Goal: Task Accomplishment & Management: Complete application form

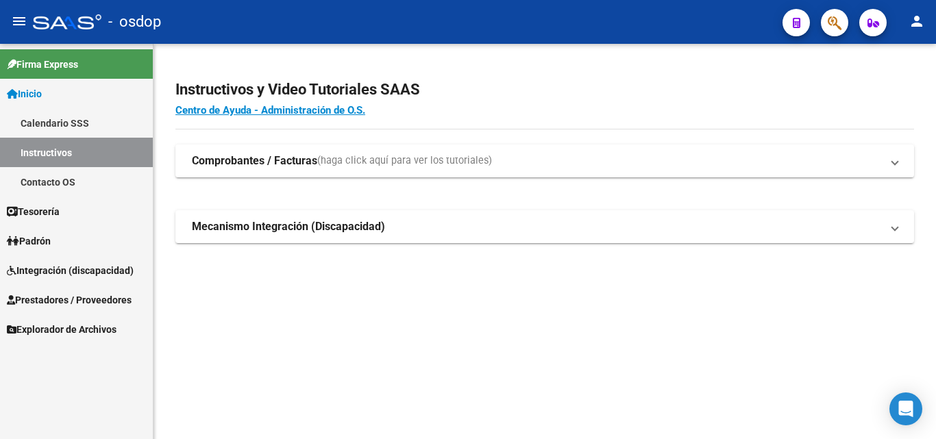
click at [26, 299] on span "Prestadores / Proveedores" at bounding box center [69, 300] width 125 height 15
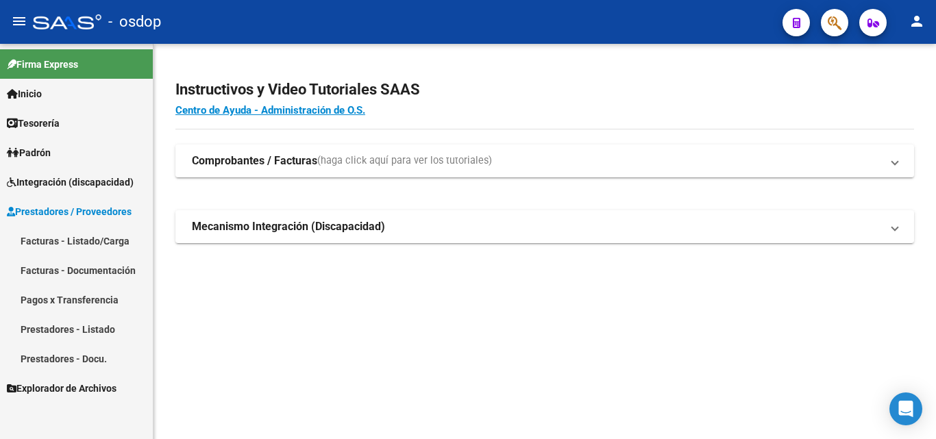
click at [42, 237] on link "Facturas - Listado/Carga" at bounding box center [76, 240] width 153 height 29
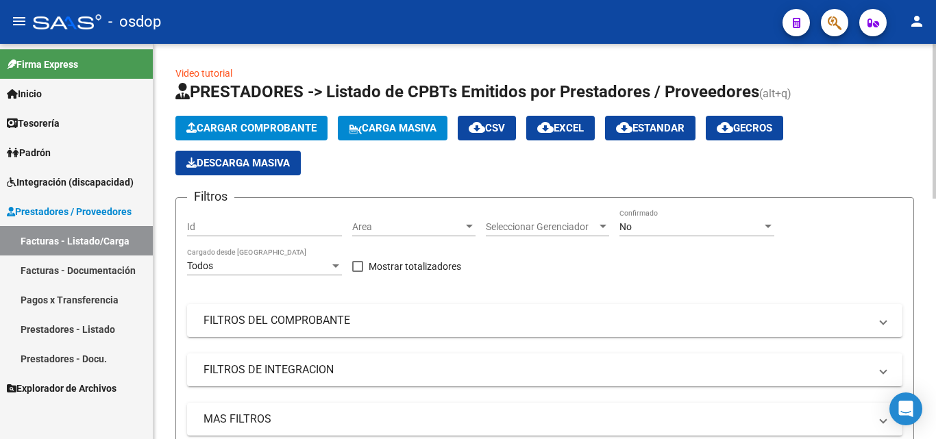
click at [258, 128] on span "Cargar Comprobante" at bounding box center [251, 128] width 130 height 12
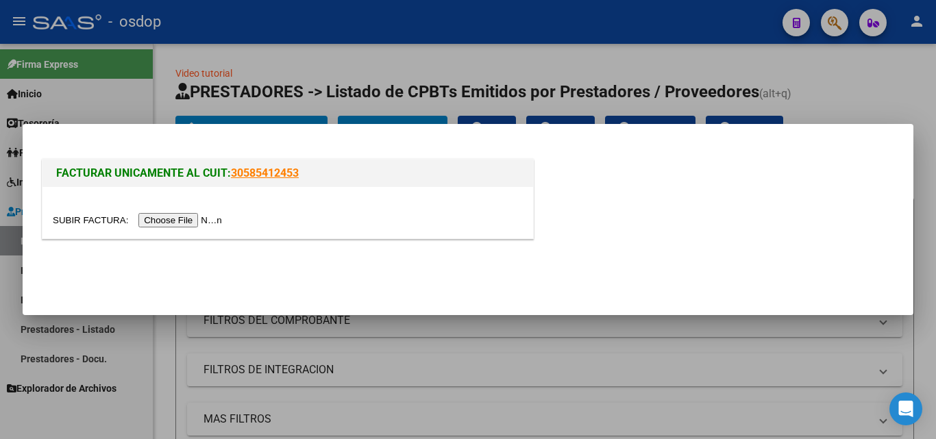
click at [176, 221] on input "file" at bounding box center [139, 220] width 173 height 14
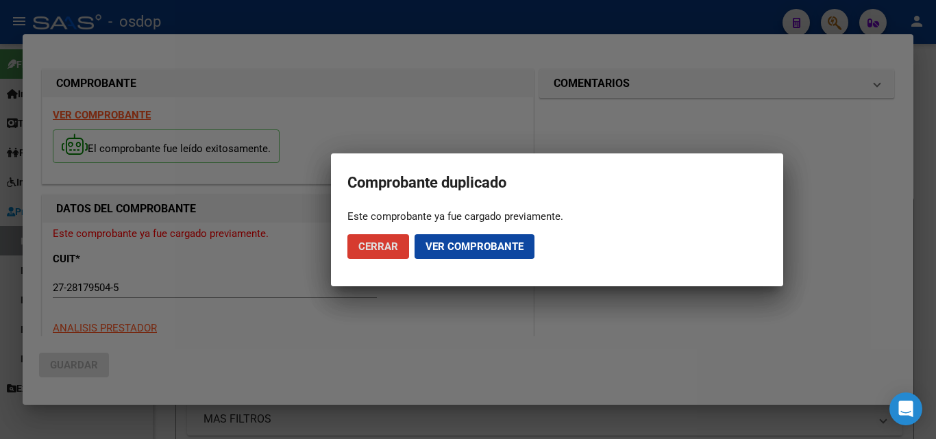
click at [384, 248] on span "Cerrar" at bounding box center [378, 246] width 40 height 12
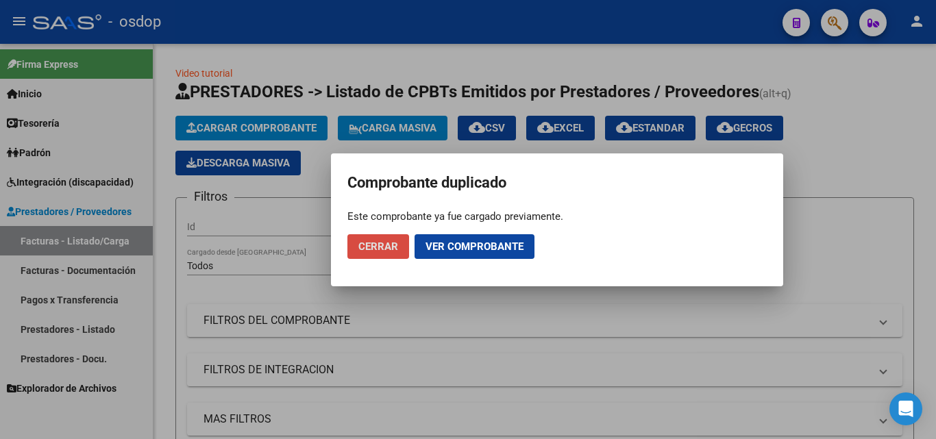
click at [389, 245] on span "Cerrar" at bounding box center [378, 246] width 40 height 12
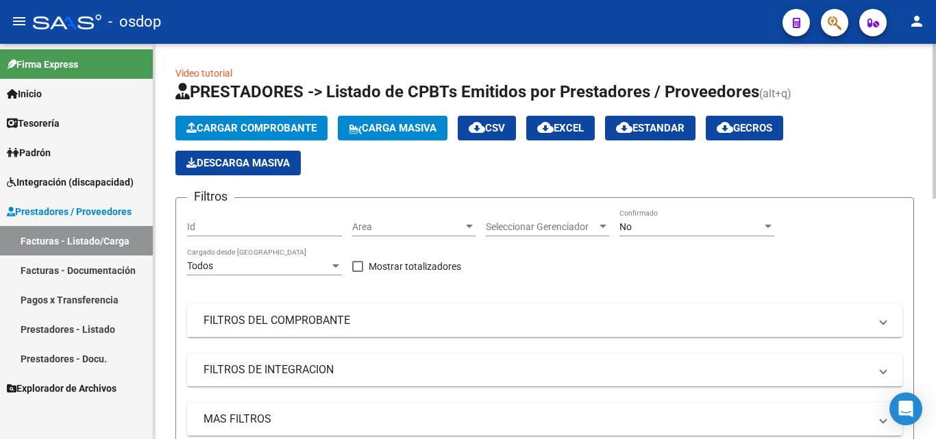
click at [491, 182] on app-list-header "PRESTADORES -> Listado de CPBTs Emitidos por Prestadores / Proveedores (alt+q) …" at bounding box center [544, 317] width 739 height 473
click at [250, 121] on button "Cargar Comprobante" at bounding box center [251, 128] width 152 height 25
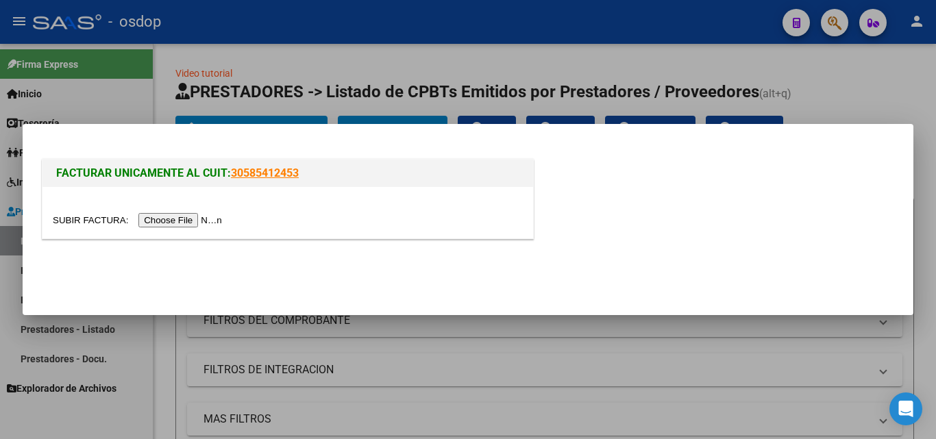
click at [205, 221] on input "file" at bounding box center [139, 220] width 173 height 14
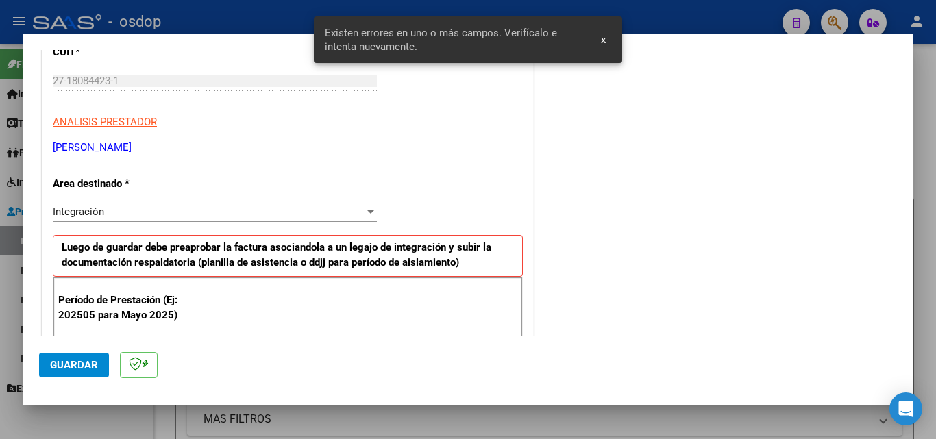
scroll to position [334, 0]
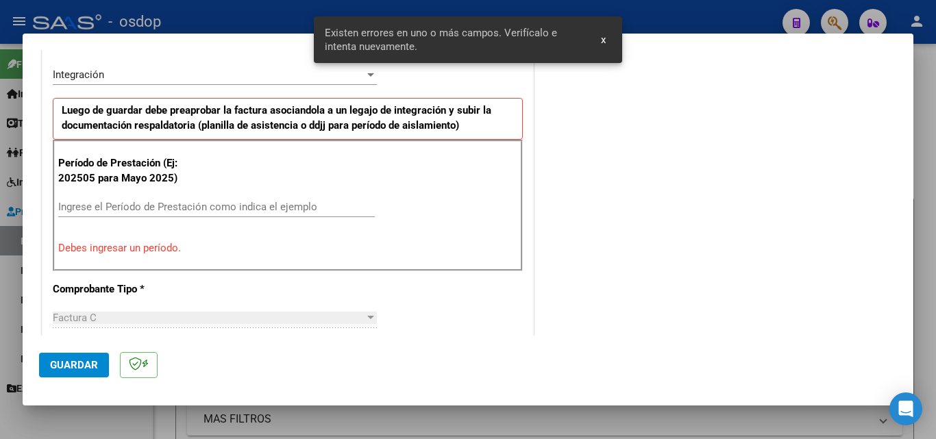
click at [147, 206] on input "Ingrese el Período de Prestación como indica el ejemplo" at bounding box center [216, 207] width 317 height 12
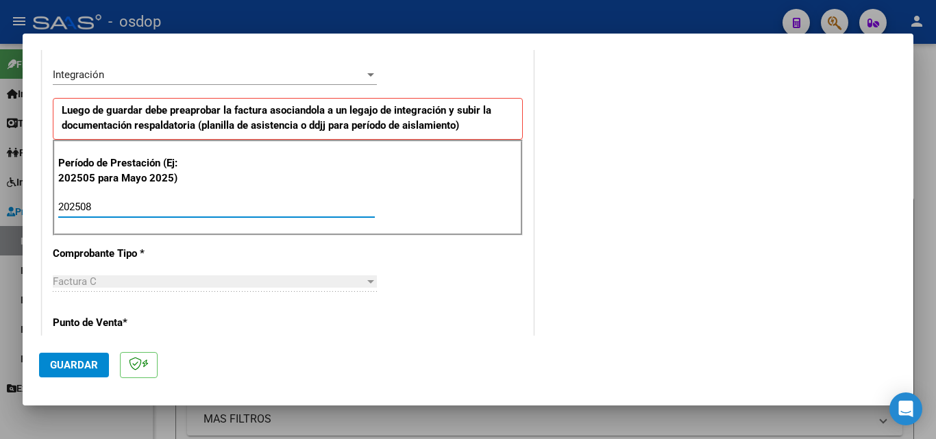
type input "202508"
click at [57, 361] on span "Guardar" at bounding box center [74, 365] width 48 height 12
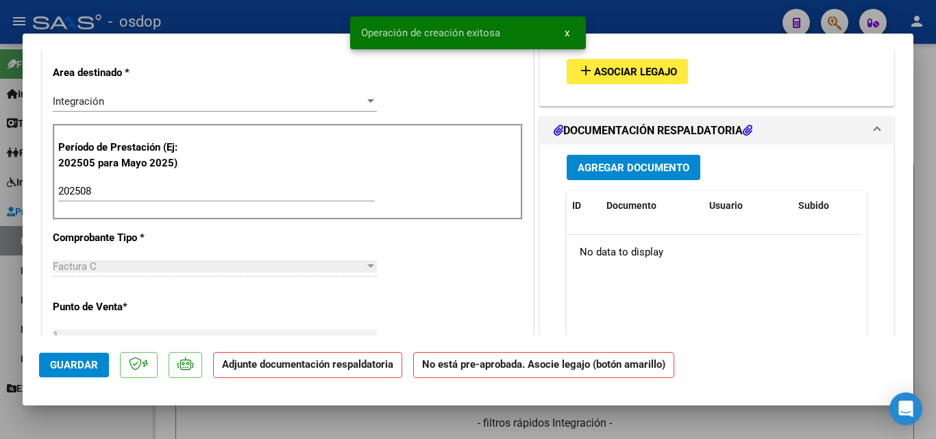
scroll to position [0, 0]
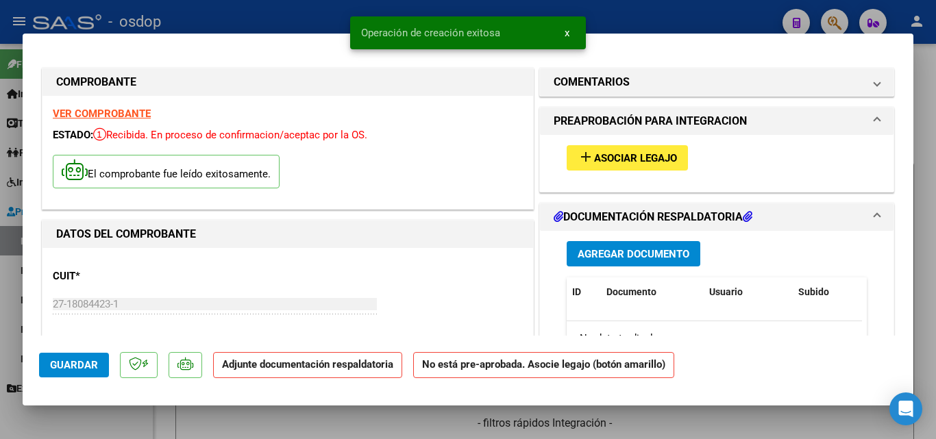
click at [641, 160] on span "Asociar Legajo" at bounding box center [635, 158] width 83 height 12
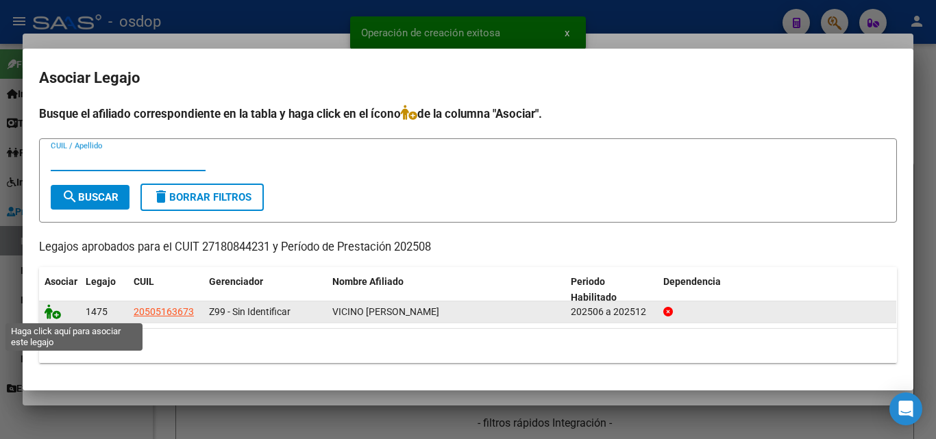
click at [48, 310] on icon at bounding box center [53, 311] width 16 height 15
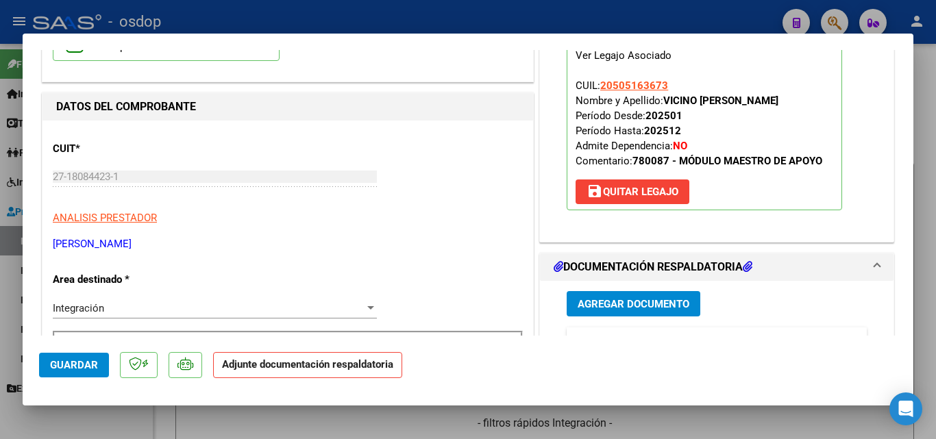
scroll to position [274, 0]
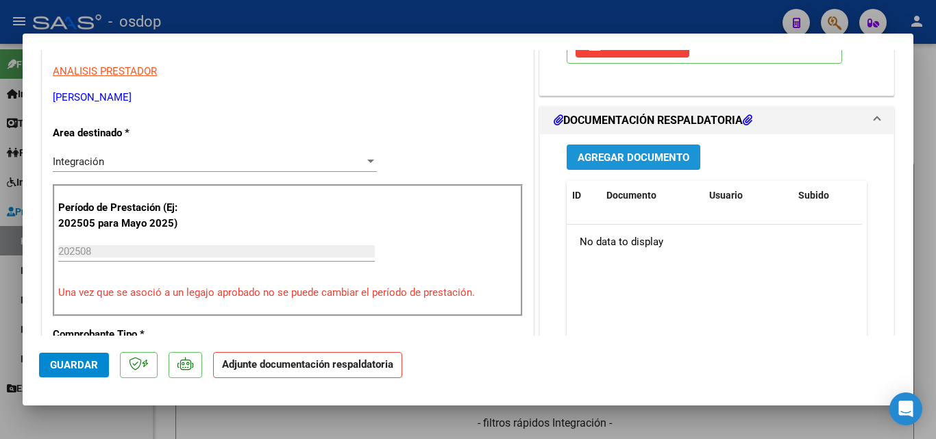
click at [645, 156] on span "Agregar Documento" at bounding box center [634, 157] width 112 height 12
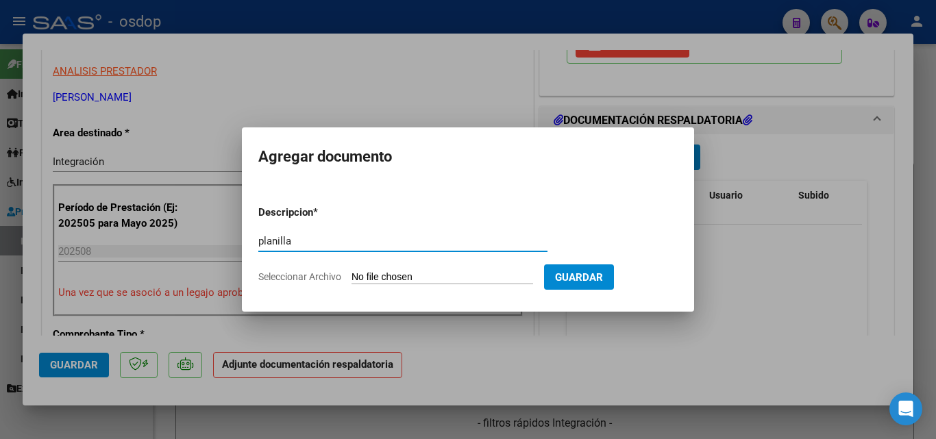
type input "planilla"
click at [434, 272] on input "Seleccionar Archivo" at bounding box center [442, 277] width 182 height 13
type input "C:\fakepath\[PERSON_NAME] ASISTENCIA [DATE].pdf"
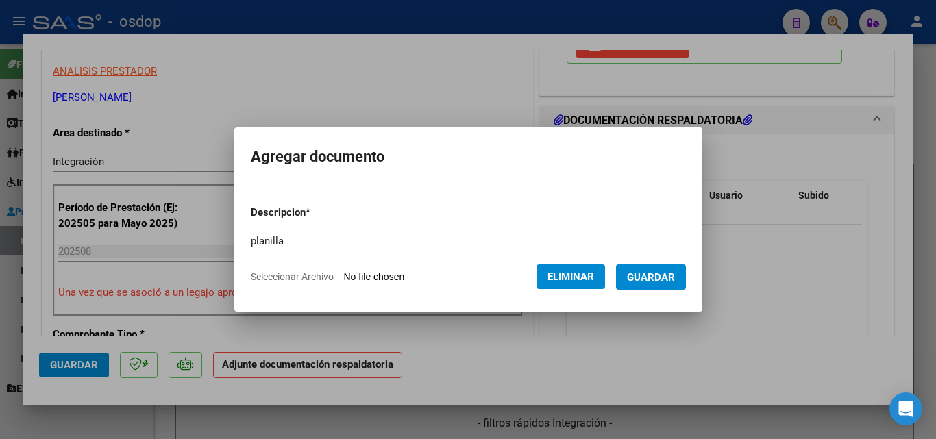
click at [675, 274] on span "Guardar" at bounding box center [651, 277] width 48 height 12
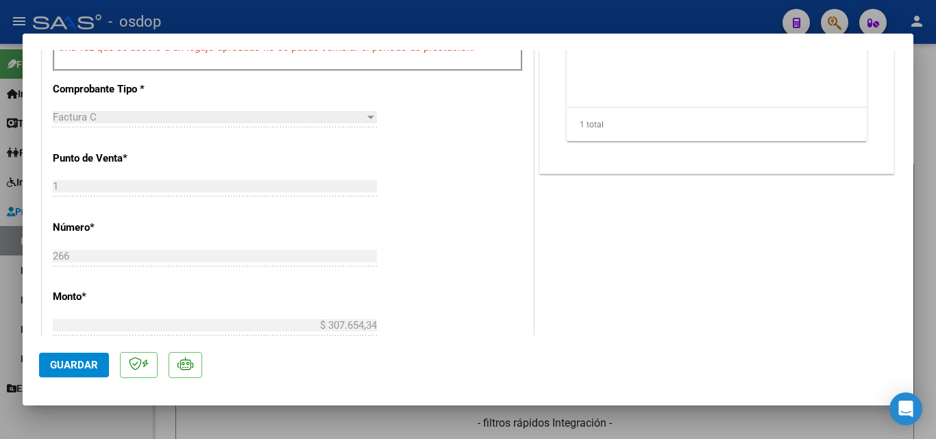
scroll to position [548, 0]
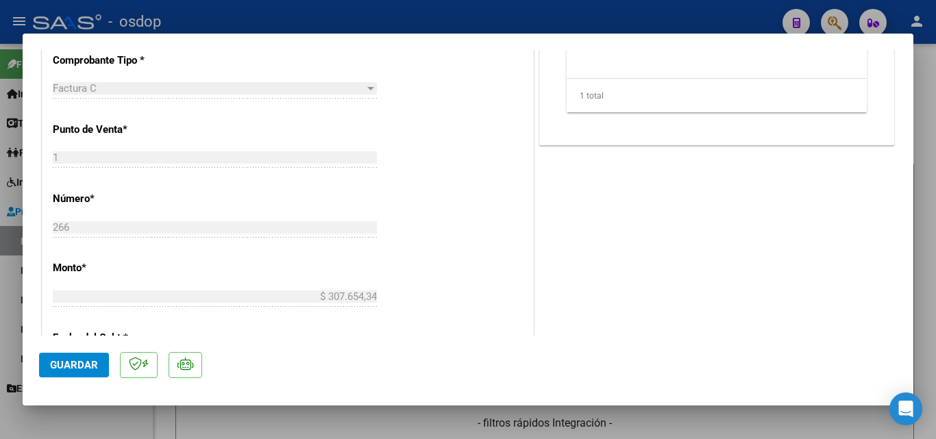
click at [749, 426] on div at bounding box center [468, 219] width 936 height 439
